Goal: Information Seeking & Learning: Find specific fact

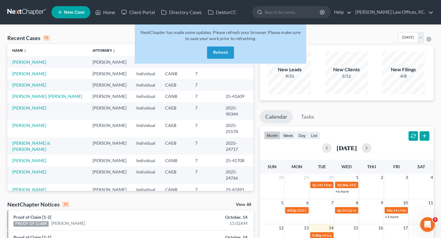
click at [218, 51] on button "Refresh" at bounding box center [220, 53] width 27 height 12
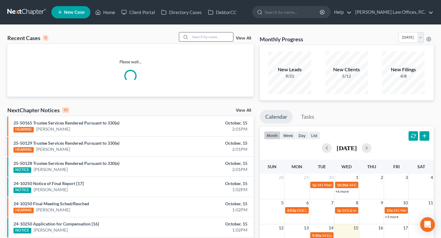
click at [219, 36] on input "search" at bounding box center [211, 36] width 43 height 9
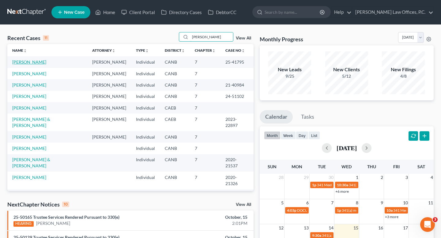
type input "[PERSON_NAME]"
click at [27, 62] on link "[PERSON_NAME]" at bounding box center [29, 61] width 34 height 5
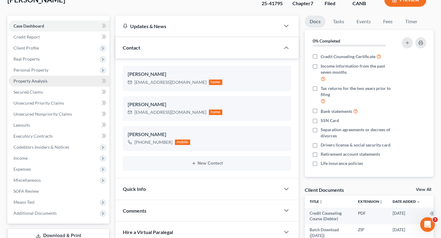
scroll to position [113, 0]
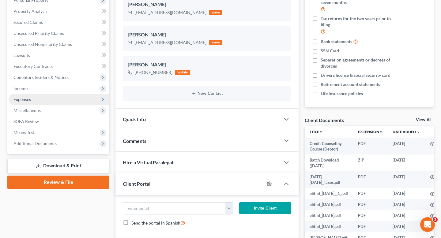
click at [34, 99] on span "Expenses" at bounding box center [59, 99] width 101 height 11
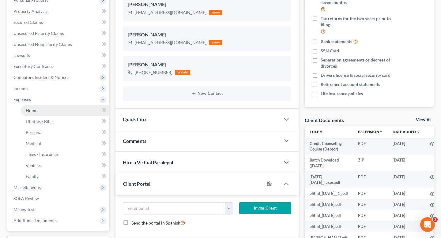
click at [35, 109] on span "Home" at bounding box center [32, 110] width 12 height 5
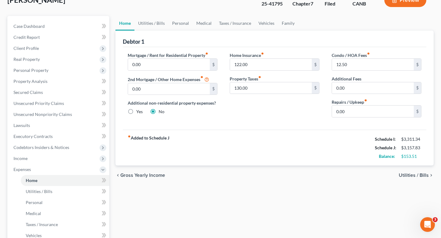
scroll to position [56, 0]
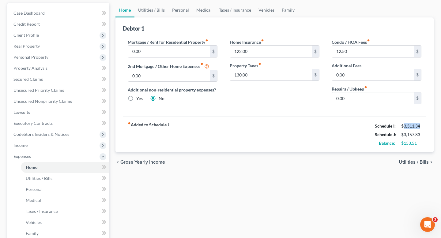
drag, startPoint x: 404, startPoint y: 126, endPoint x: 434, endPoint y: 126, distance: 30.3
click at [434, 126] on div "Home Utilities / Bills Personal Medical Taxes / Insurance Vehicles Family Debto…" at bounding box center [274, 163] width 324 height 321
copy div "3,311.34"
click at [406, 136] on div "$3,157.83" at bounding box center [411, 135] width 20 height 6
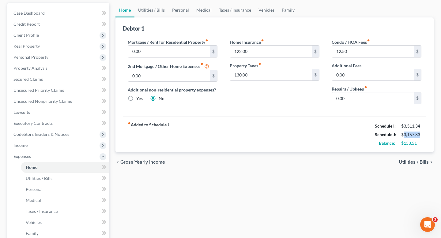
copy div "3,157.83"
click at [406, 124] on div "$3,311.34" at bounding box center [411, 126] width 20 height 6
copy div "3,311.34"
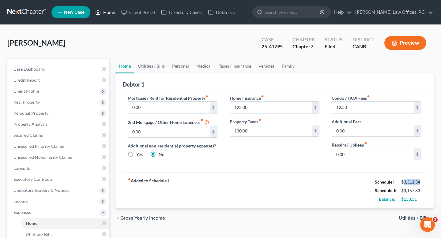
click at [104, 11] on link "Home" at bounding box center [105, 12] width 26 height 11
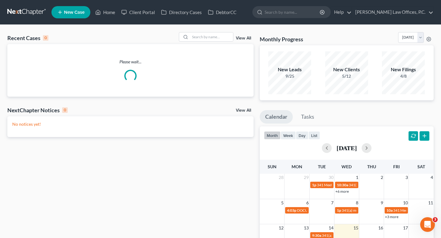
click at [214, 29] on div "Recent Cases 0 View All Please wait... NextChapter Notices 0 View All No notice…" at bounding box center [220, 184] width 441 height 318
click at [214, 33] on input "search" at bounding box center [211, 36] width 43 height 9
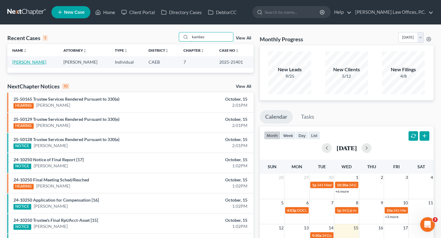
type input "kambez"
click at [24, 60] on link "[PERSON_NAME]" at bounding box center [29, 61] width 34 height 5
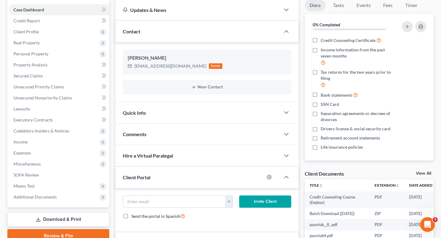
scroll to position [66, 0]
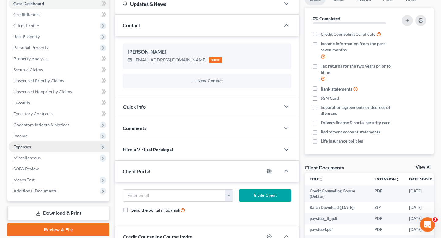
click at [49, 142] on span "Expenses" at bounding box center [59, 146] width 101 height 11
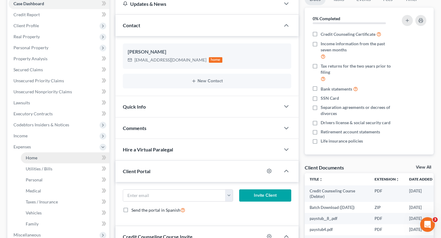
click at [40, 156] on link "Home" at bounding box center [65, 158] width 89 height 11
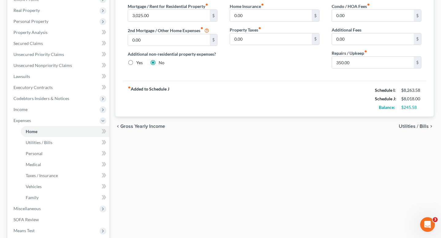
scroll to position [95, 0]
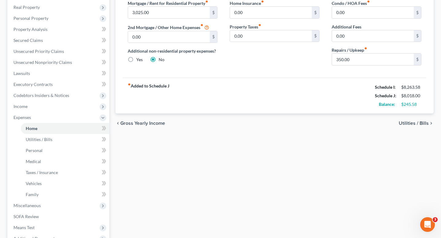
click at [411, 85] on div "$8,263.58" at bounding box center [411, 87] width 20 height 6
copy div "8,263.58"
click at [410, 95] on div "$8,018.00" at bounding box center [411, 96] width 20 height 6
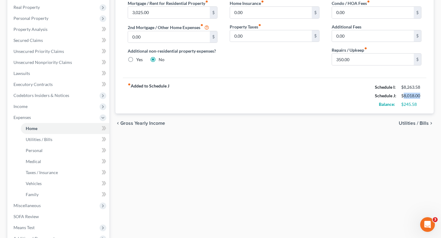
copy div "8,018.00"
click at [412, 107] on div "$245.58" at bounding box center [411, 104] width 20 height 6
click at [411, 105] on div "$245.58" at bounding box center [411, 104] width 20 height 6
copy div "245.58"
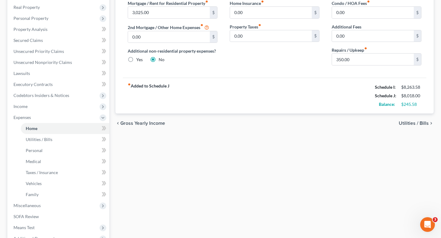
click at [411, 87] on div "$8,263.58" at bounding box center [411, 87] width 20 height 6
copy div "8,263.58"
click at [407, 96] on div "$8,018.00" at bounding box center [411, 96] width 20 height 6
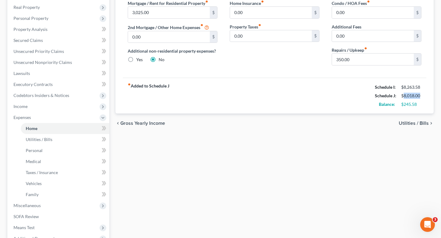
copy div "8,018.00"
